Goal: Information Seeking & Learning: Learn about a topic

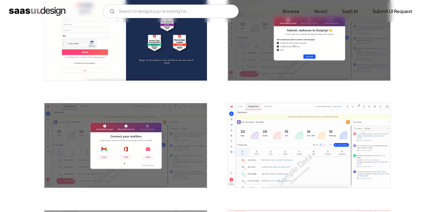
scroll to position [122, 0]
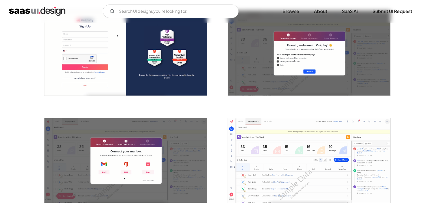
click at [183, 152] on img "open lightbox" at bounding box center [125, 160] width 162 height 85
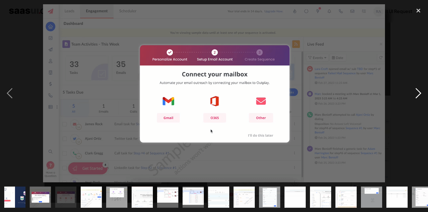
click at [421, 92] on div "next image" at bounding box center [418, 93] width 19 height 178
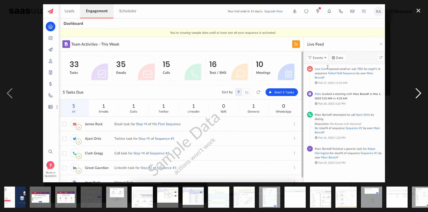
click at [421, 92] on div "next image" at bounding box center [418, 93] width 19 height 178
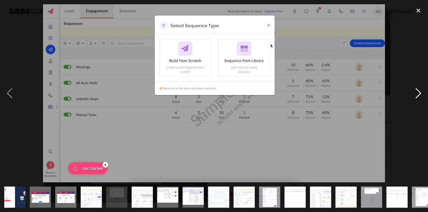
click at [421, 92] on div "next image" at bounding box center [418, 93] width 19 height 178
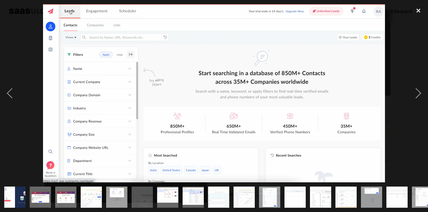
click at [419, 8] on div "close lightbox" at bounding box center [418, 10] width 19 height 12
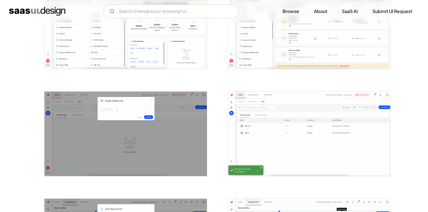
scroll to position [792, 0]
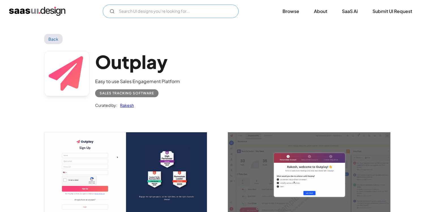
click at [176, 14] on input "Email Form" at bounding box center [171, 12] width 136 height 14
click at [160, 12] on input "onboarding" at bounding box center [171, 12] width 136 height 14
type input "onboarding"
click at [39, 7] on img "home" at bounding box center [37, 11] width 56 height 9
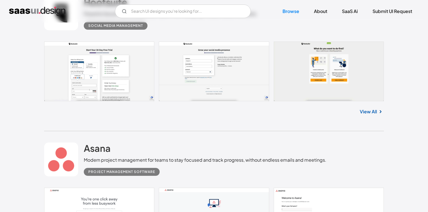
scroll to position [185, 0]
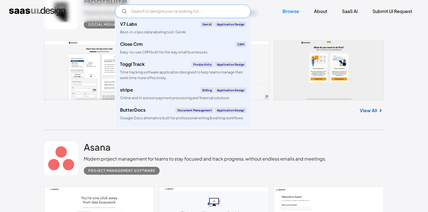
click at [162, 6] on input "Email Form" at bounding box center [183, 12] width 136 height 14
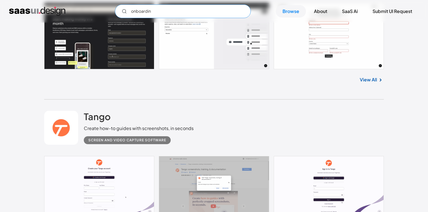
scroll to position [985, 0]
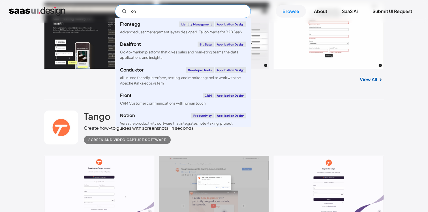
type input "o"
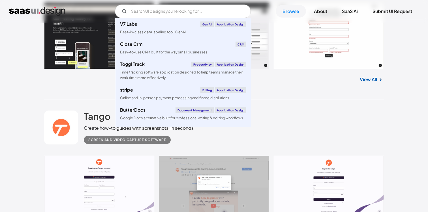
click at [71, 94] on div "klaviyo Create personalised customer experiences across email, SMS, mobile push…" at bounding box center [214, 22] width 340 height 153
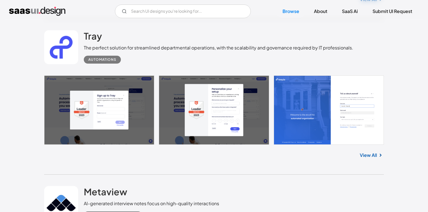
scroll to position [428, 0]
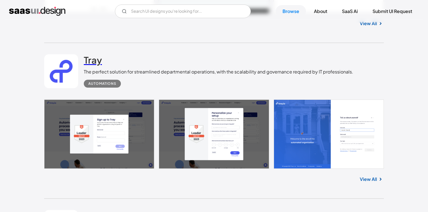
click at [96, 63] on h2 "Tray" at bounding box center [93, 59] width 18 height 11
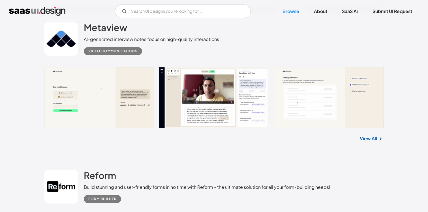
scroll to position [613, 0]
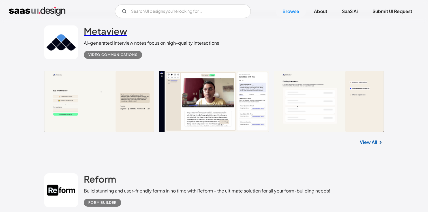
click at [106, 35] on h2 "Metaview" at bounding box center [105, 30] width 43 height 11
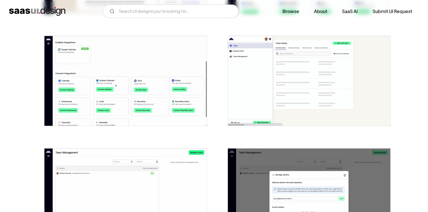
scroll to position [515, 0]
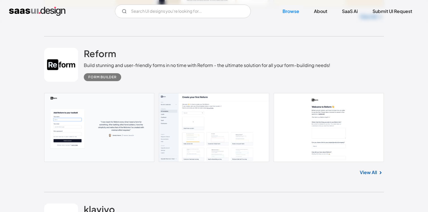
scroll to position [713, 0]
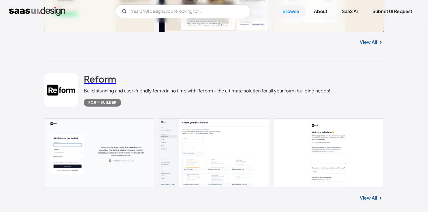
click at [103, 78] on h2 "Reform" at bounding box center [100, 78] width 32 height 11
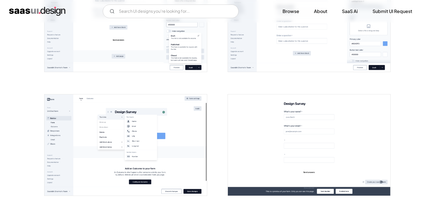
scroll to position [572, 0]
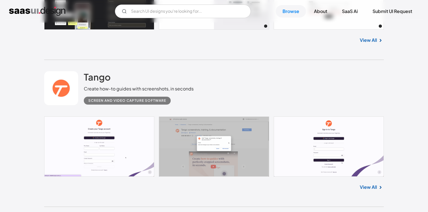
scroll to position [1053, 0]
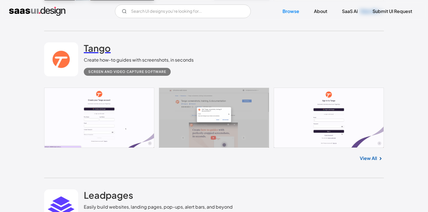
click at [92, 50] on h2 "Tango" at bounding box center [97, 47] width 27 height 11
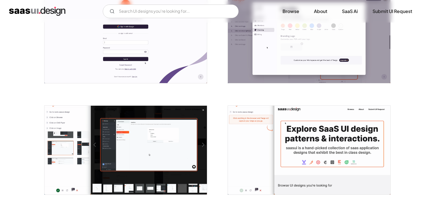
scroll to position [131, 0]
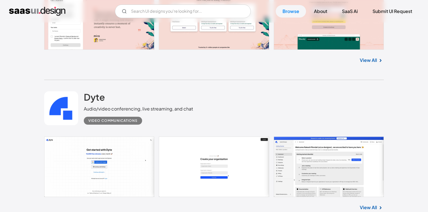
scroll to position [1910, 0]
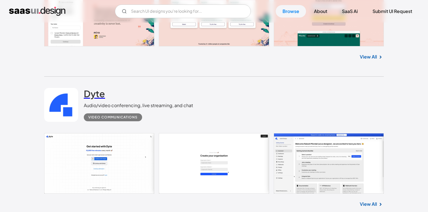
click at [98, 99] on h2 "Dyte" at bounding box center [94, 93] width 21 height 11
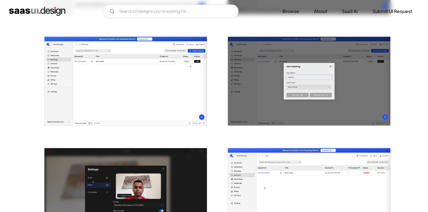
scroll to position [486, 0]
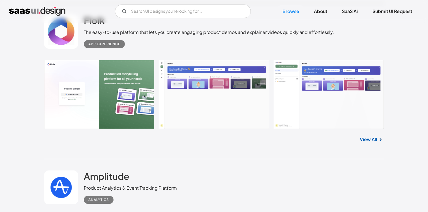
scroll to position [2267, 0]
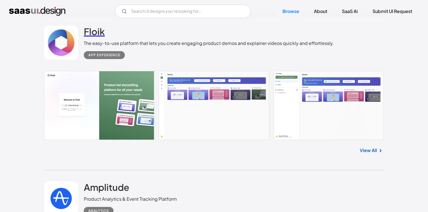
click at [97, 35] on h2 "Floik" at bounding box center [94, 31] width 21 height 11
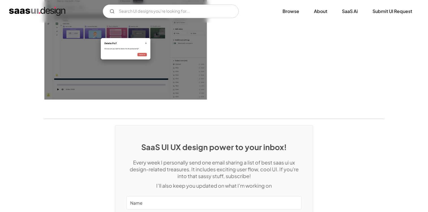
scroll to position [1095, 0]
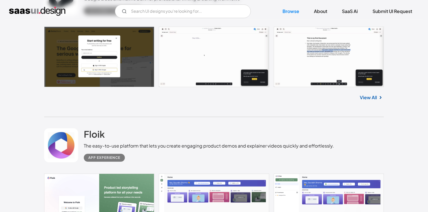
scroll to position [2196, 0]
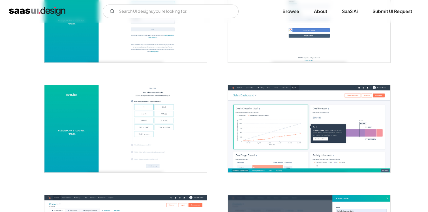
scroll to position [178, 0]
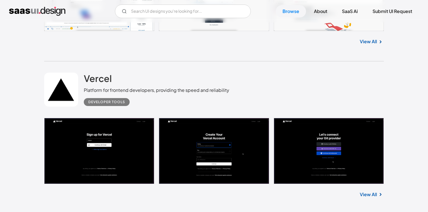
scroll to position [2974, 0]
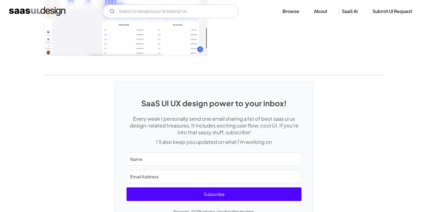
scroll to position [1202, 0]
